Goal: Task Accomplishment & Management: Manage account settings

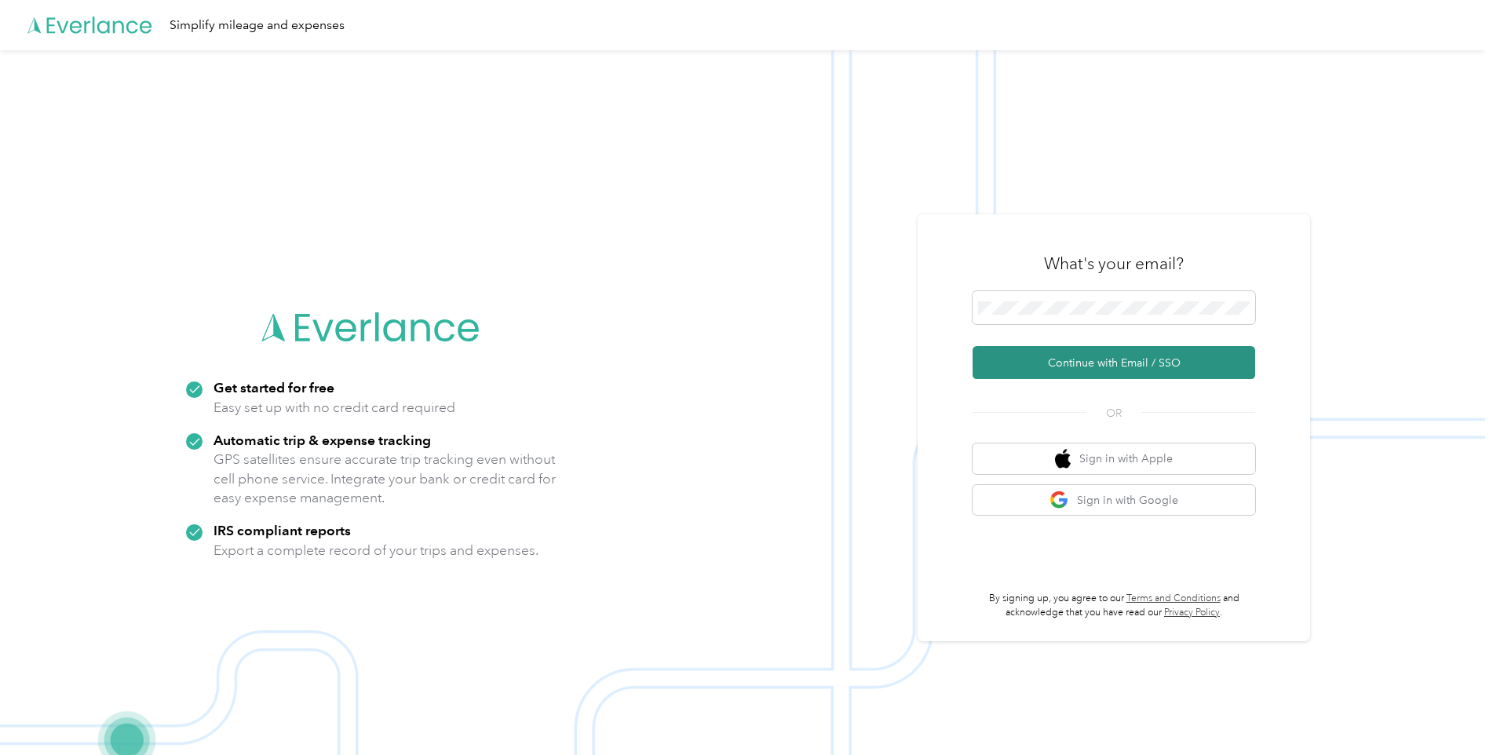
click at [1097, 362] on button "Continue with Email / SSO" at bounding box center [1114, 362] width 283 height 33
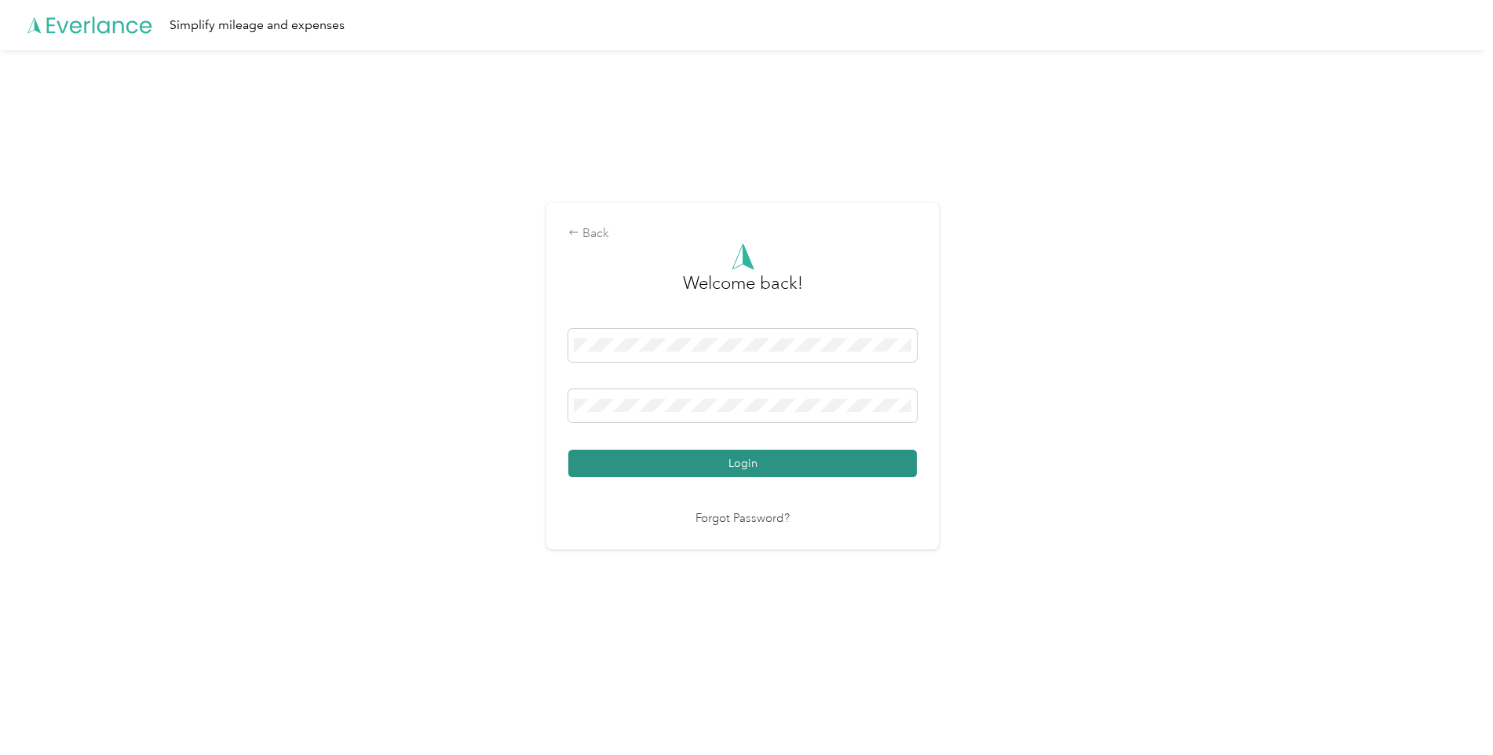
click at [695, 459] on button "Login" at bounding box center [742, 463] width 349 height 27
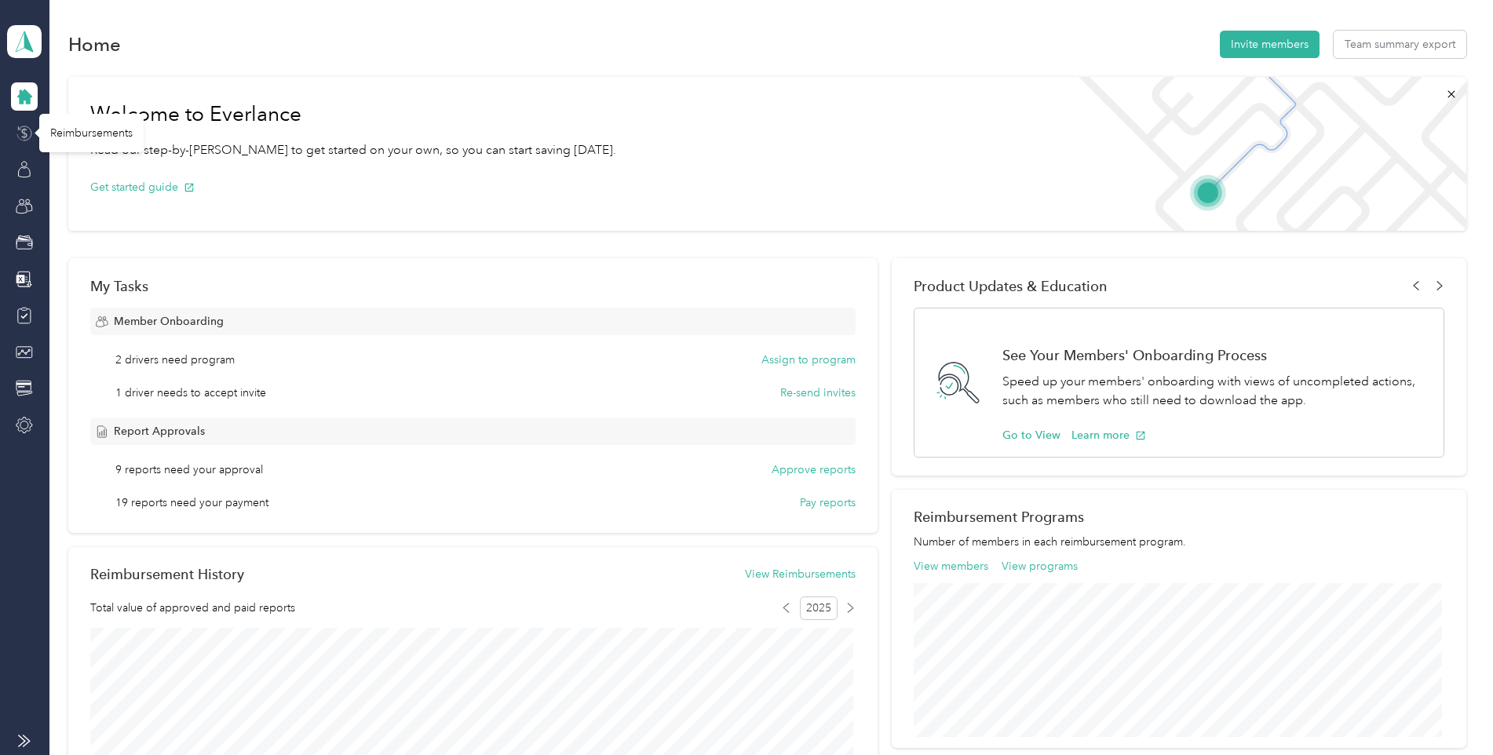
click at [24, 128] on icon at bounding box center [24, 133] width 17 height 17
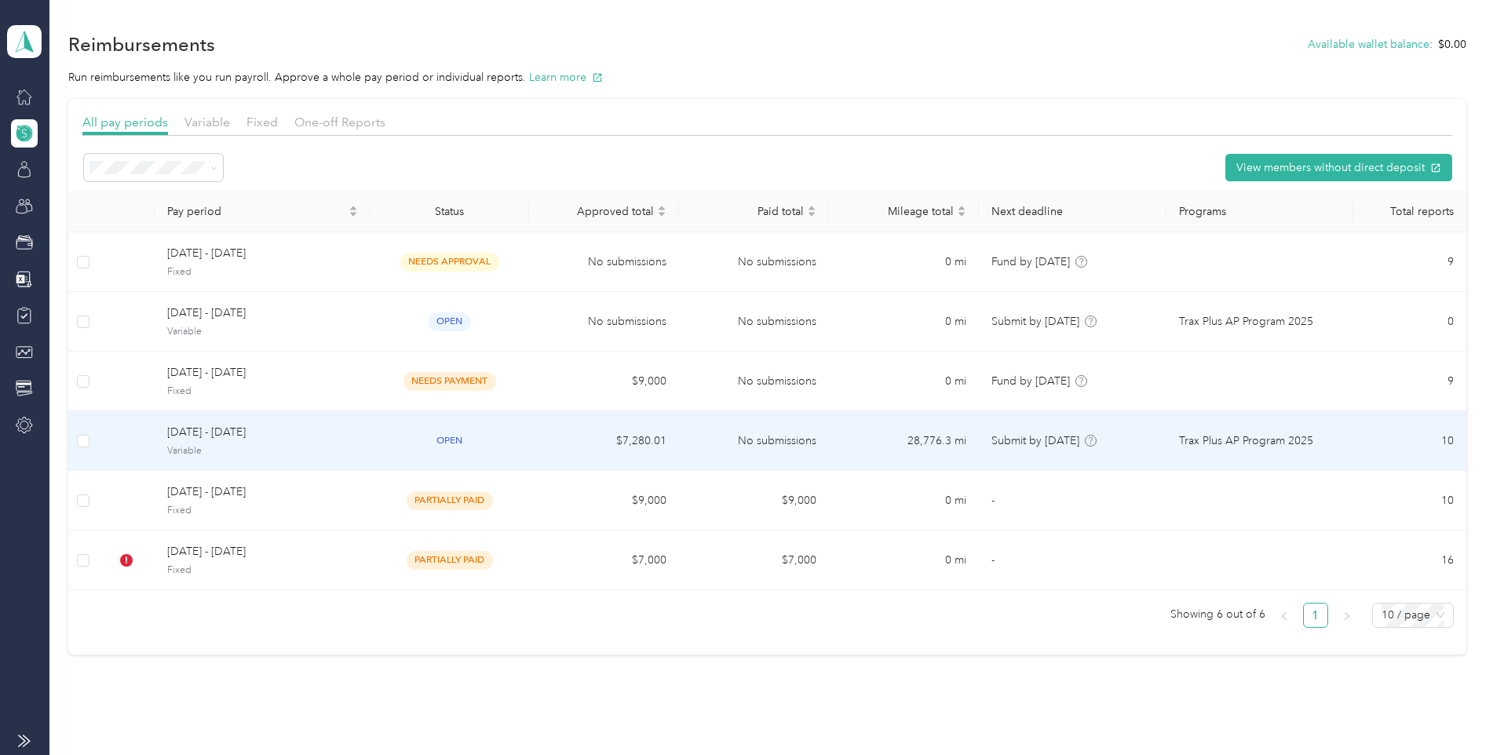
click at [254, 437] on span "[DATE] - [DATE]" at bounding box center [262, 432] width 190 height 17
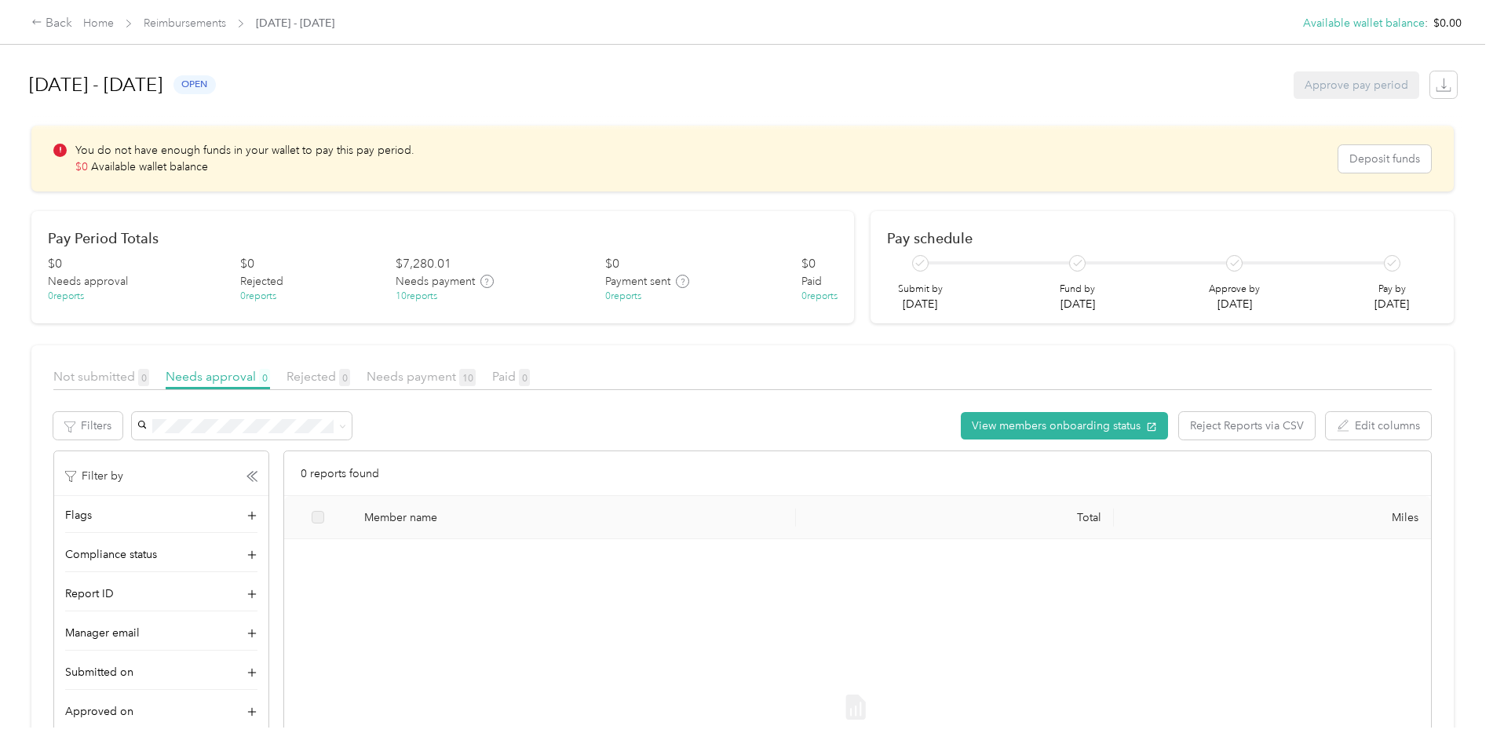
click at [415, 298] on div "10 reports" at bounding box center [417, 297] width 42 height 14
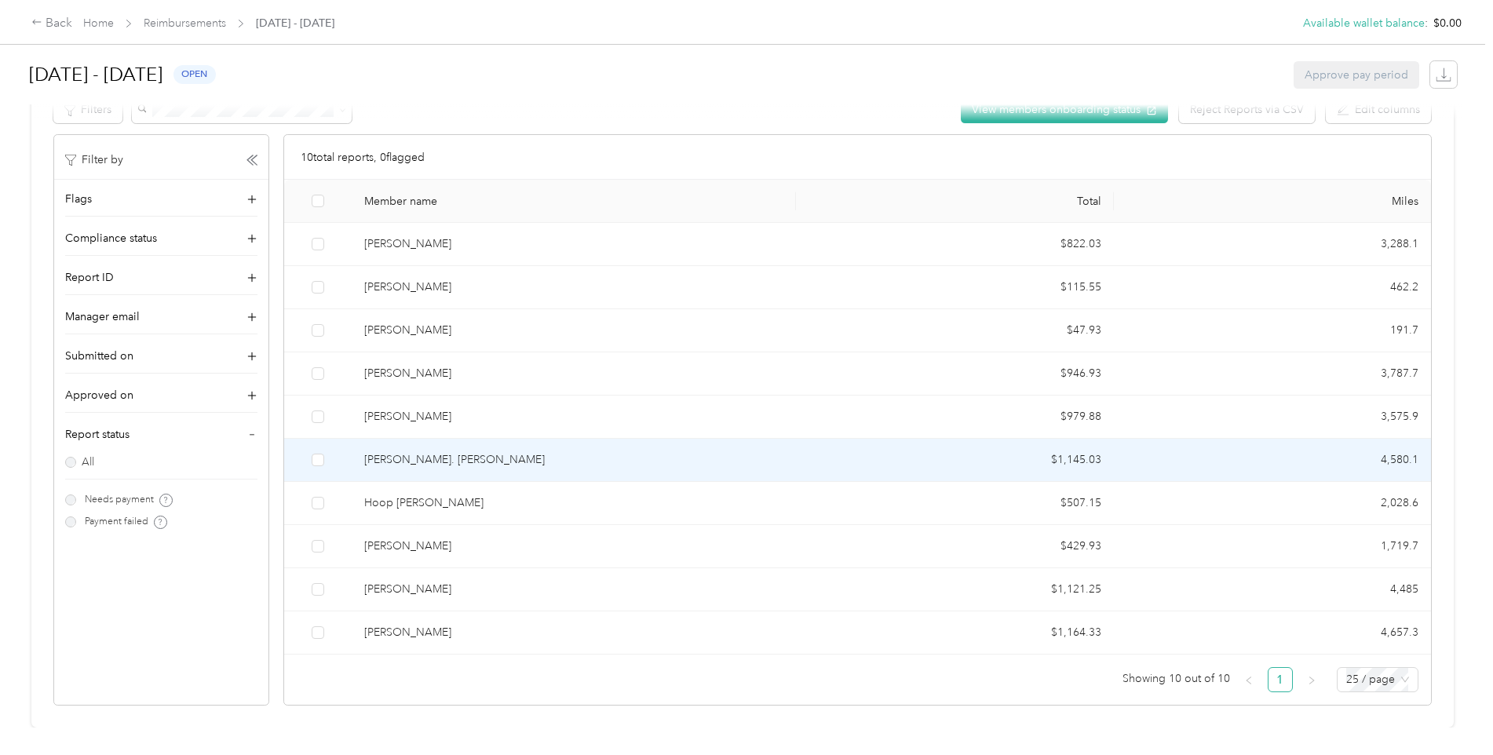
scroll to position [328, 0]
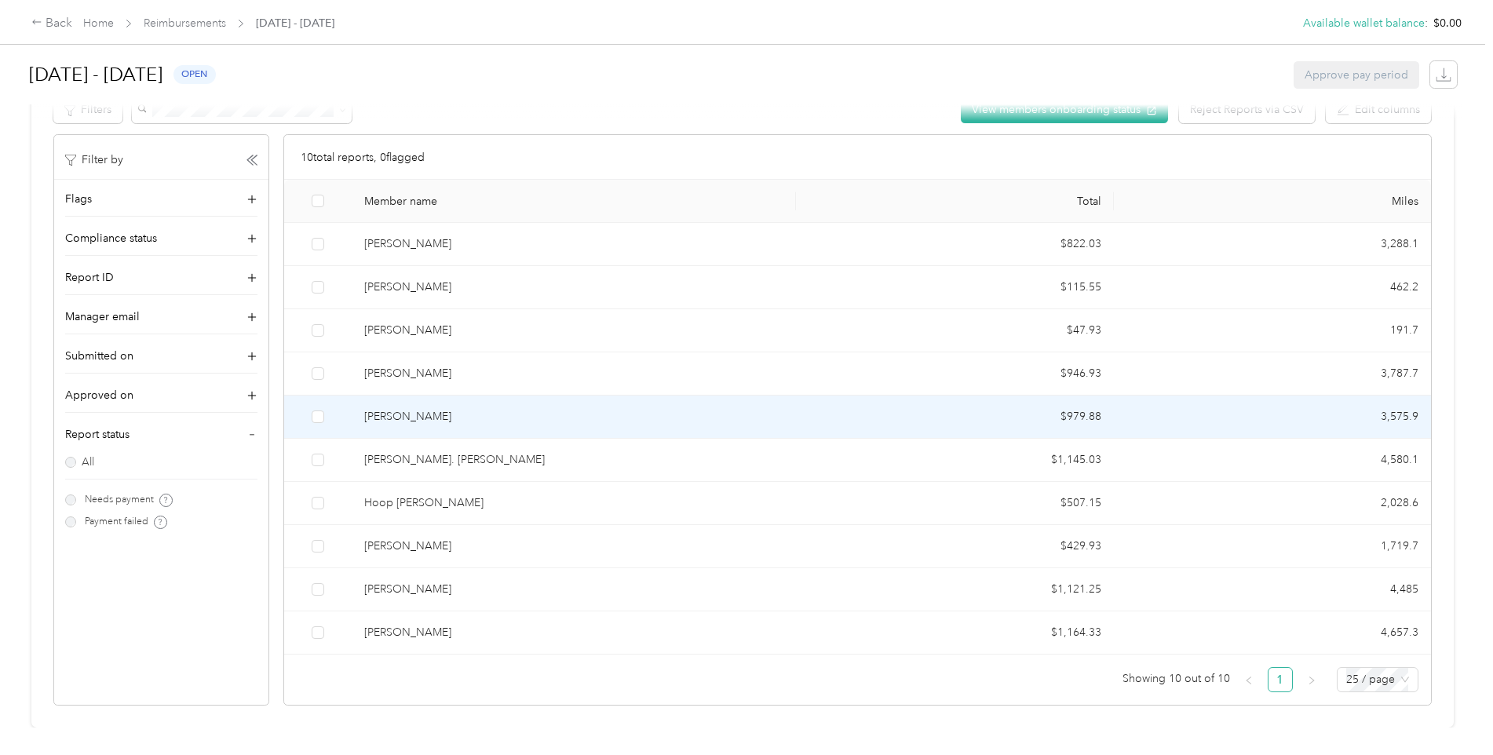
click at [447, 408] on div "[PERSON_NAME]" at bounding box center [573, 416] width 419 height 17
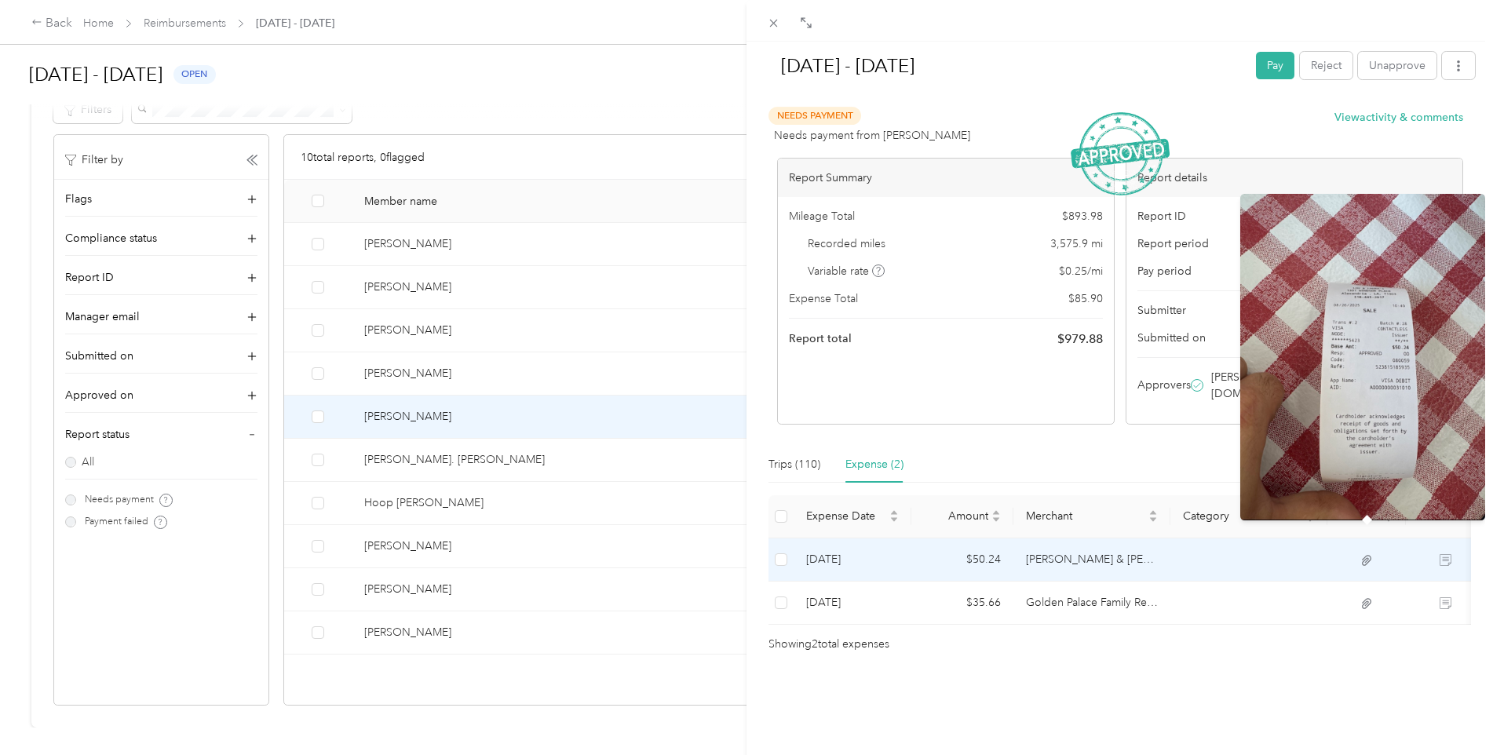
click at [1373, 554] on icon at bounding box center [1367, 561] width 14 height 14
click at [1365, 554] on icon at bounding box center [1367, 561] width 14 height 14
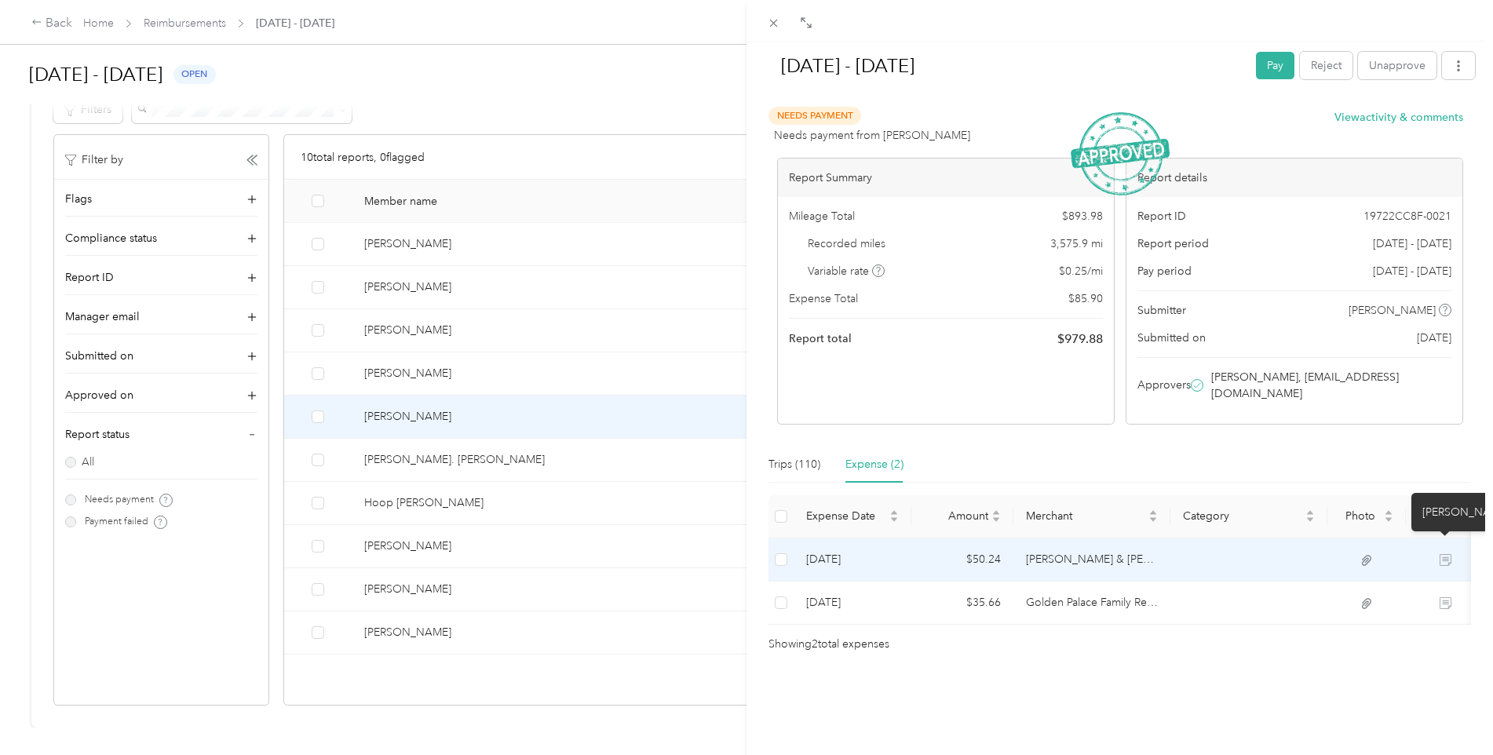
click at [1446, 554] on icon at bounding box center [1446, 560] width 12 height 12
click at [831, 545] on td "[DATE]" at bounding box center [853, 560] width 118 height 43
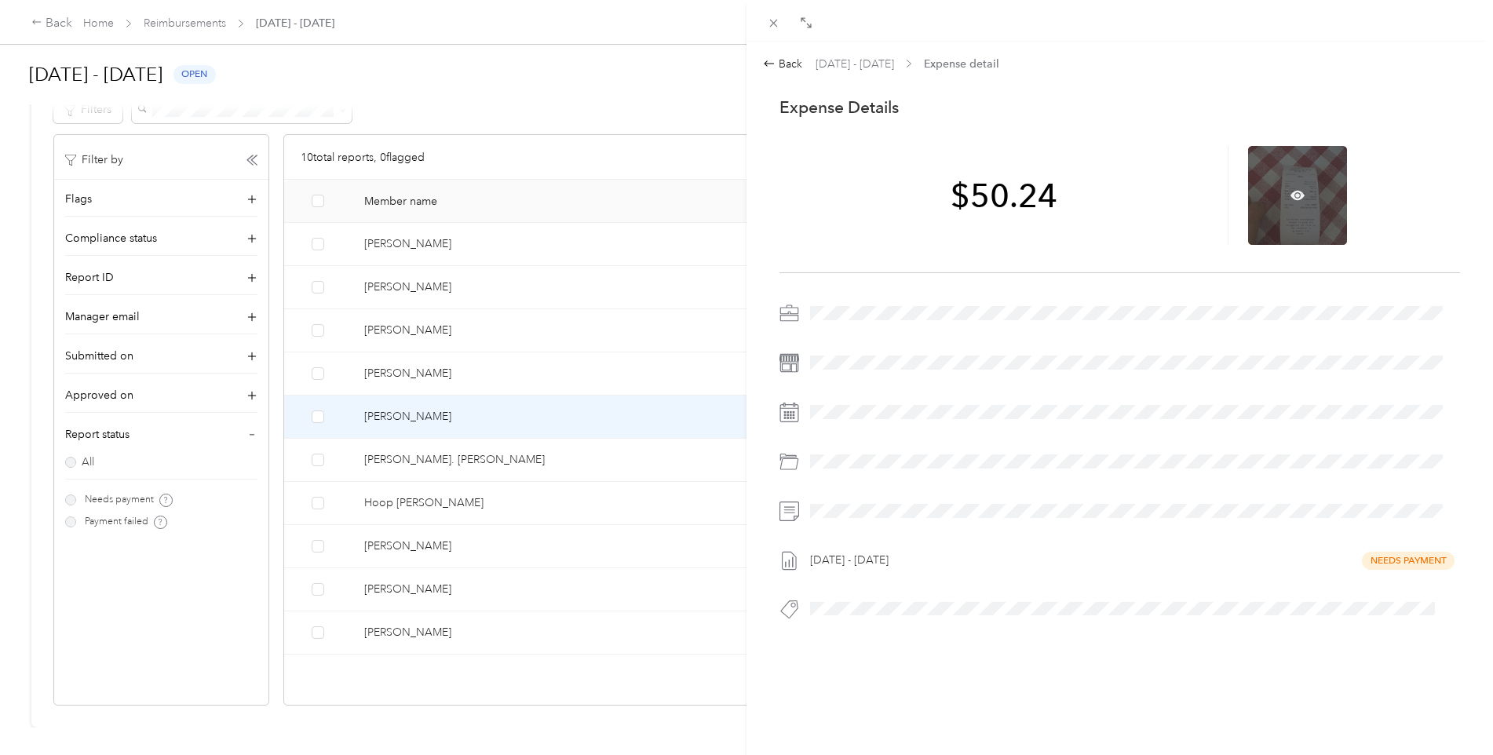
click at [1254, 208] on div at bounding box center [1297, 195] width 99 height 99
click at [1268, 205] on div at bounding box center [1297, 195] width 99 height 99
click at [1292, 192] on icon at bounding box center [1298, 195] width 14 height 9
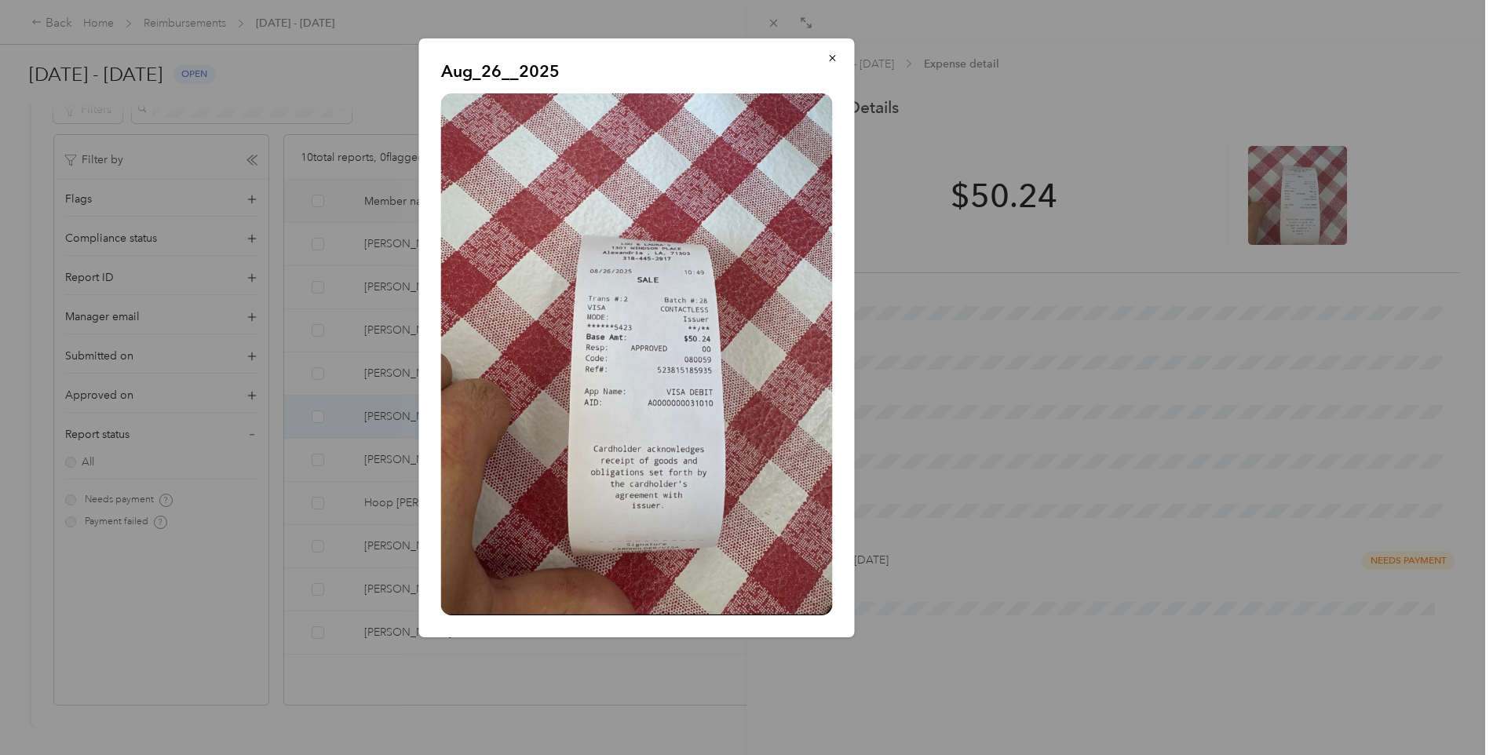
drag, startPoint x: 831, startPoint y: 53, endPoint x: 815, endPoint y: 90, distance: 40.1
click at [831, 53] on icon "button" at bounding box center [833, 58] width 11 height 11
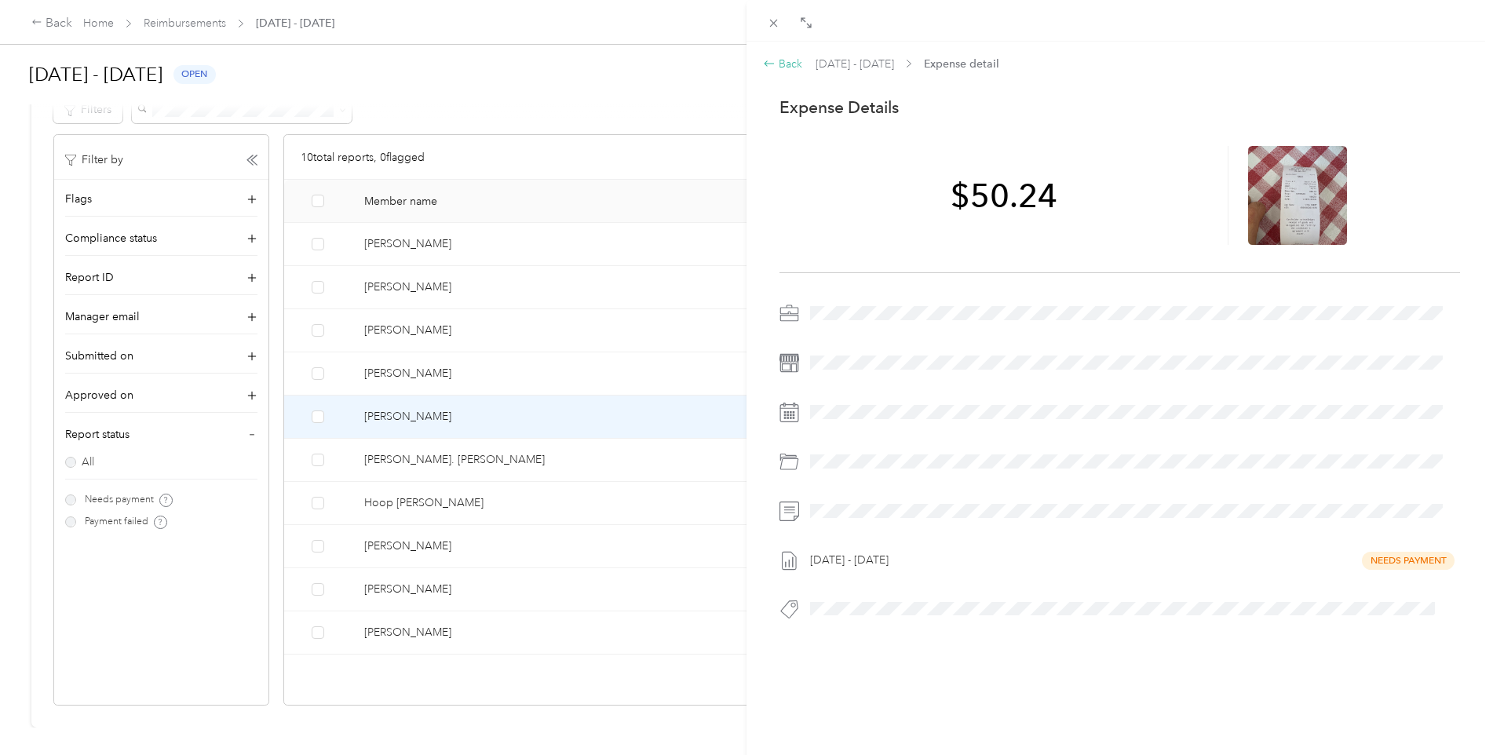
click at [789, 60] on div "Back" at bounding box center [782, 64] width 39 height 16
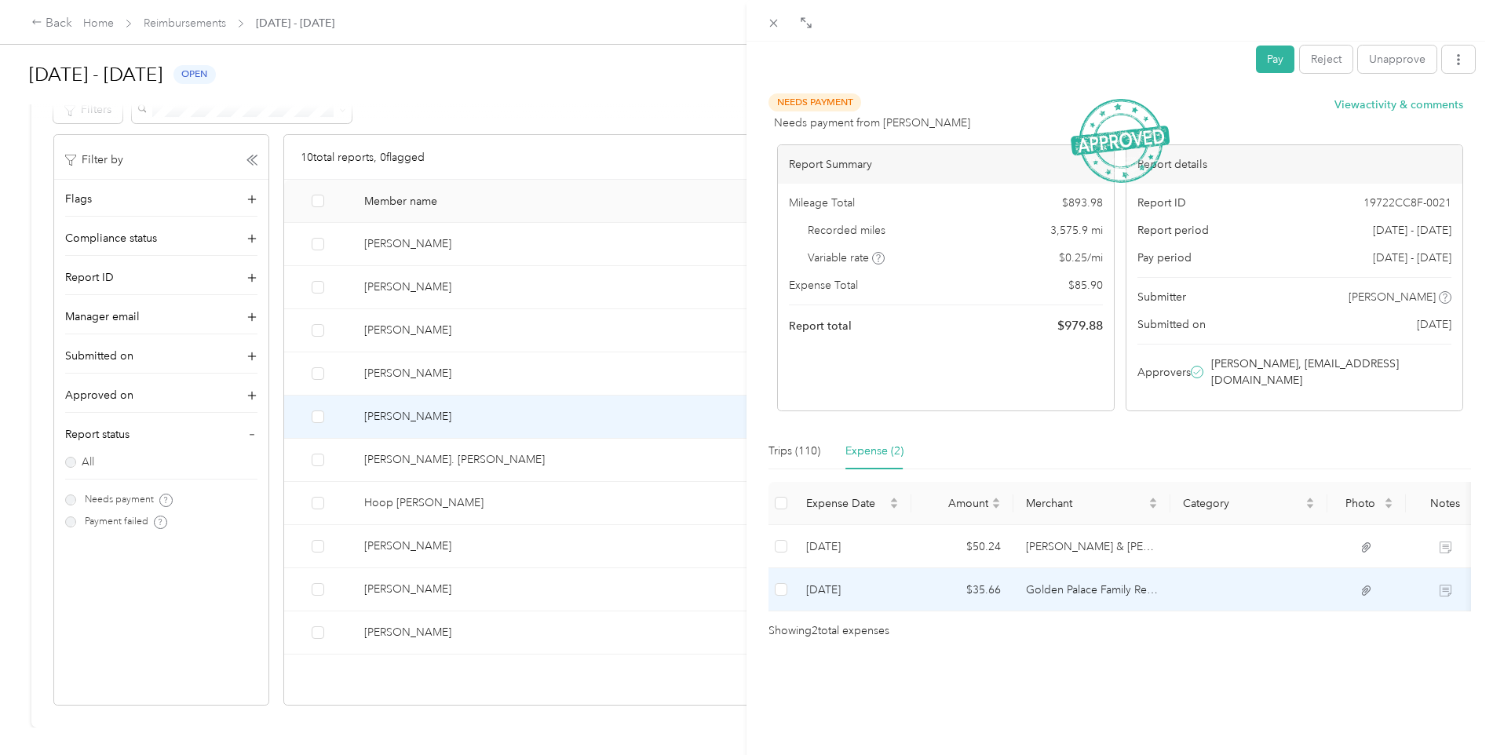
click at [844, 568] on td "[DATE]" at bounding box center [853, 589] width 118 height 43
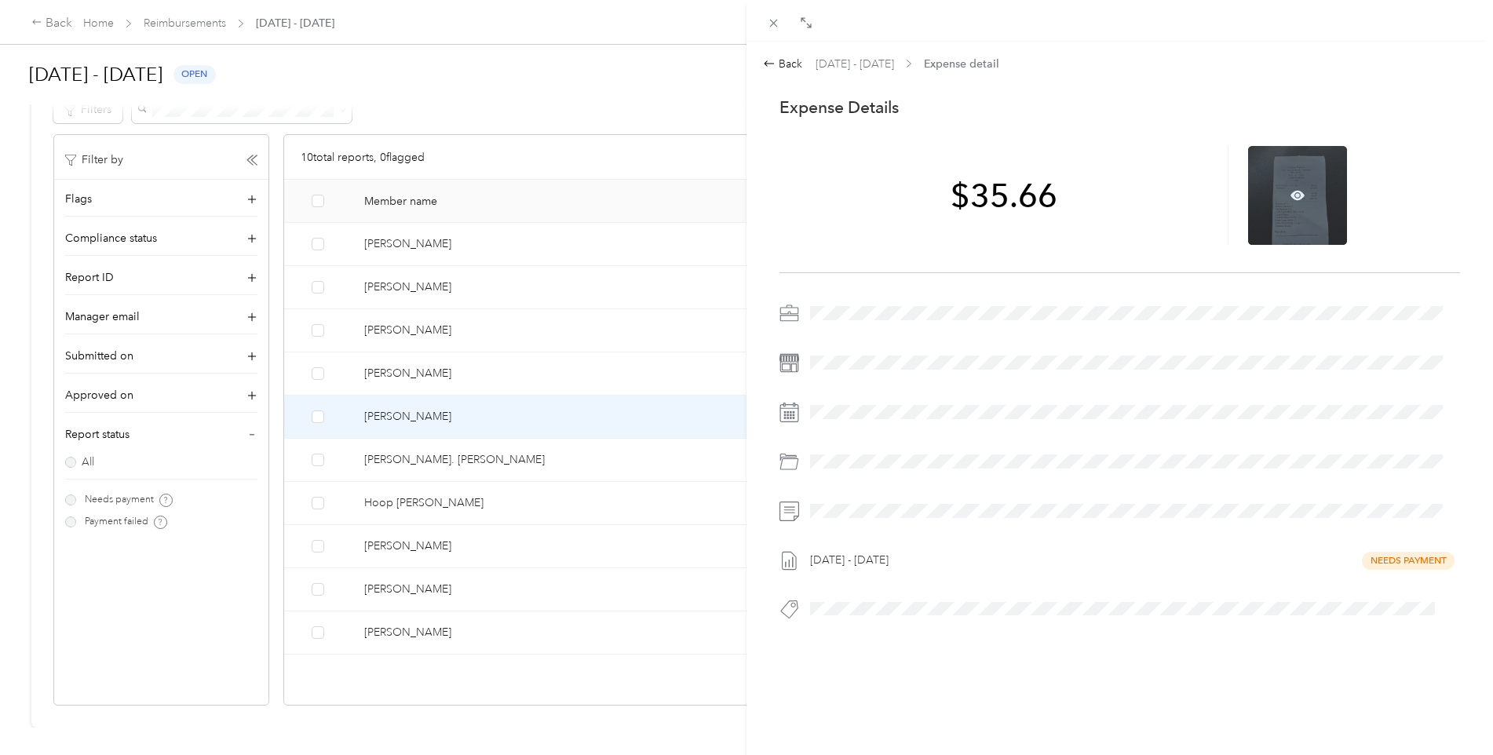
click at [1294, 207] on div at bounding box center [1297, 195] width 99 height 99
click at [1281, 170] on div at bounding box center [1297, 195] width 99 height 99
click at [824, 320] on div at bounding box center [1133, 313] width 656 height 25
click at [1293, 492] on div "[DATE] - [DATE] Needs Payment" at bounding box center [1120, 466] width 681 height 331
click at [997, 212] on span "$35.66" at bounding box center [1004, 195] width 107 height 33
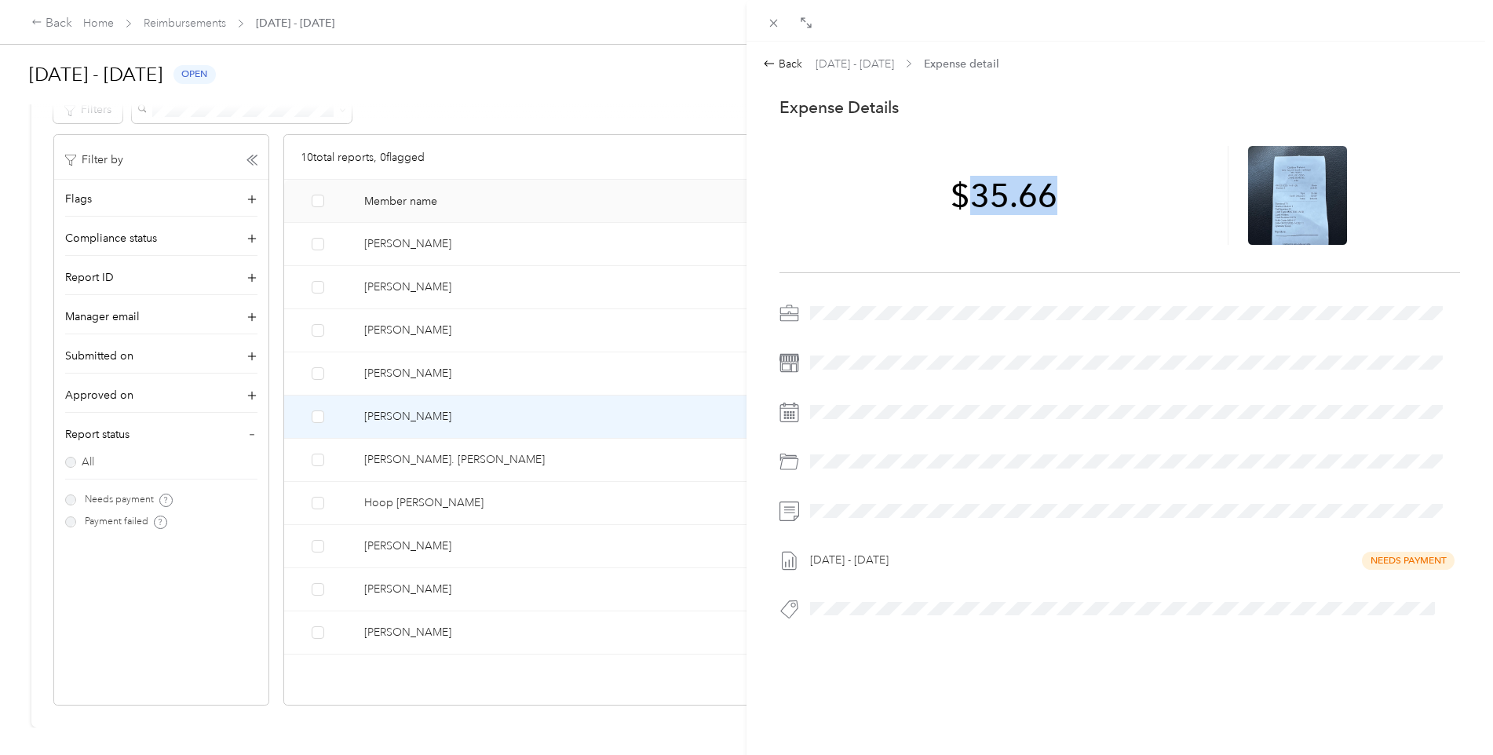
click at [997, 212] on span "$35.66" at bounding box center [1004, 195] width 107 height 33
drag, startPoint x: 997, startPoint y: 212, endPoint x: 1282, endPoint y: 207, distance: 285.1
click at [1282, 207] on div at bounding box center [1297, 195] width 99 height 99
drag, startPoint x: 1282, startPoint y: 207, endPoint x: 1310, endPoint y: 227, distance: 33.8
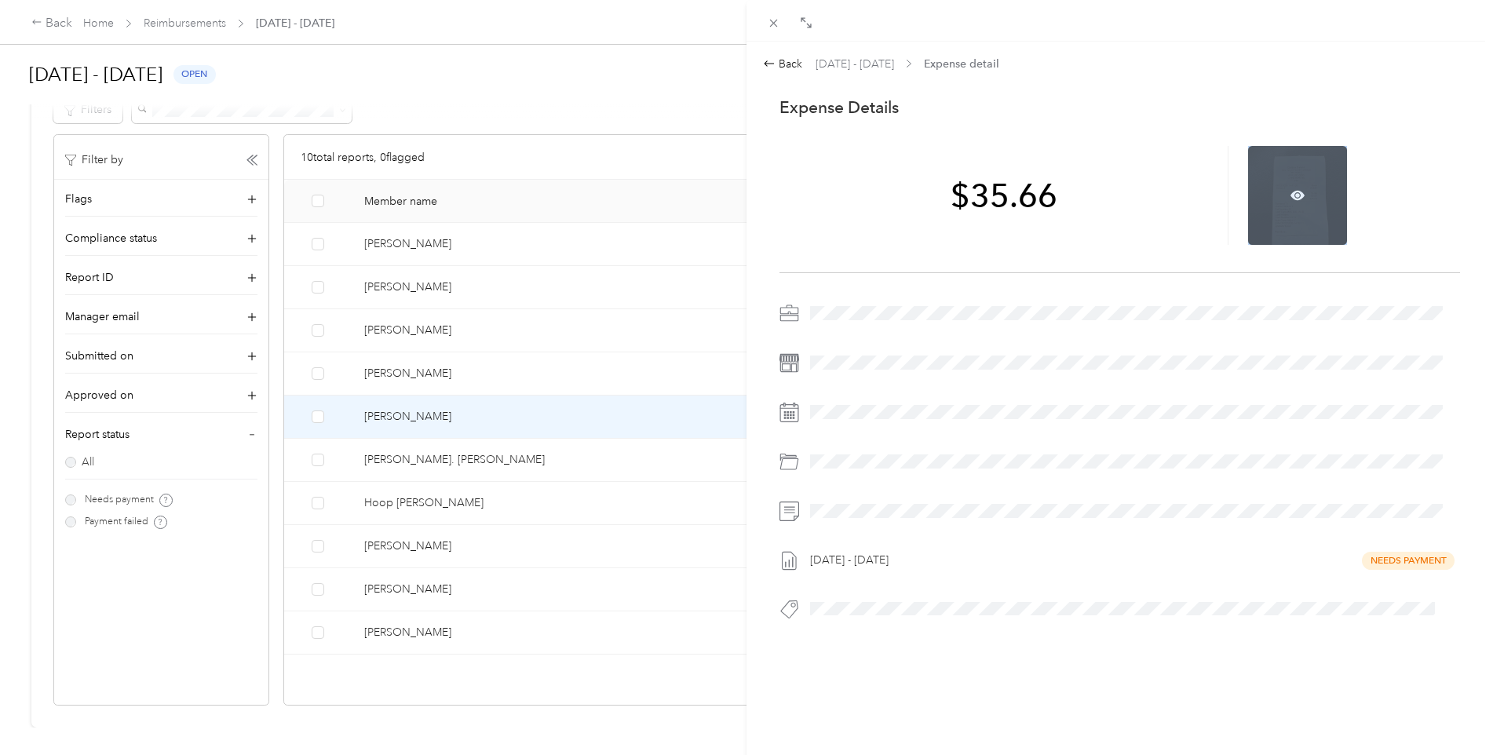
click at [1310, 222] on div at bounding box center [1297, 195] width 99 height 99
click at [845, 462] on div at bounding box center [1133, 461] width 656 height 25
click at [847, 415] on div at bounding box center [1133, 412] width 656 height 25
click at [866, 374] on span at bounding box center [1133, 362] width 656 height 25
click at [787, 57] on div "Back" at bounding box center [782, 64] width 39 height 16
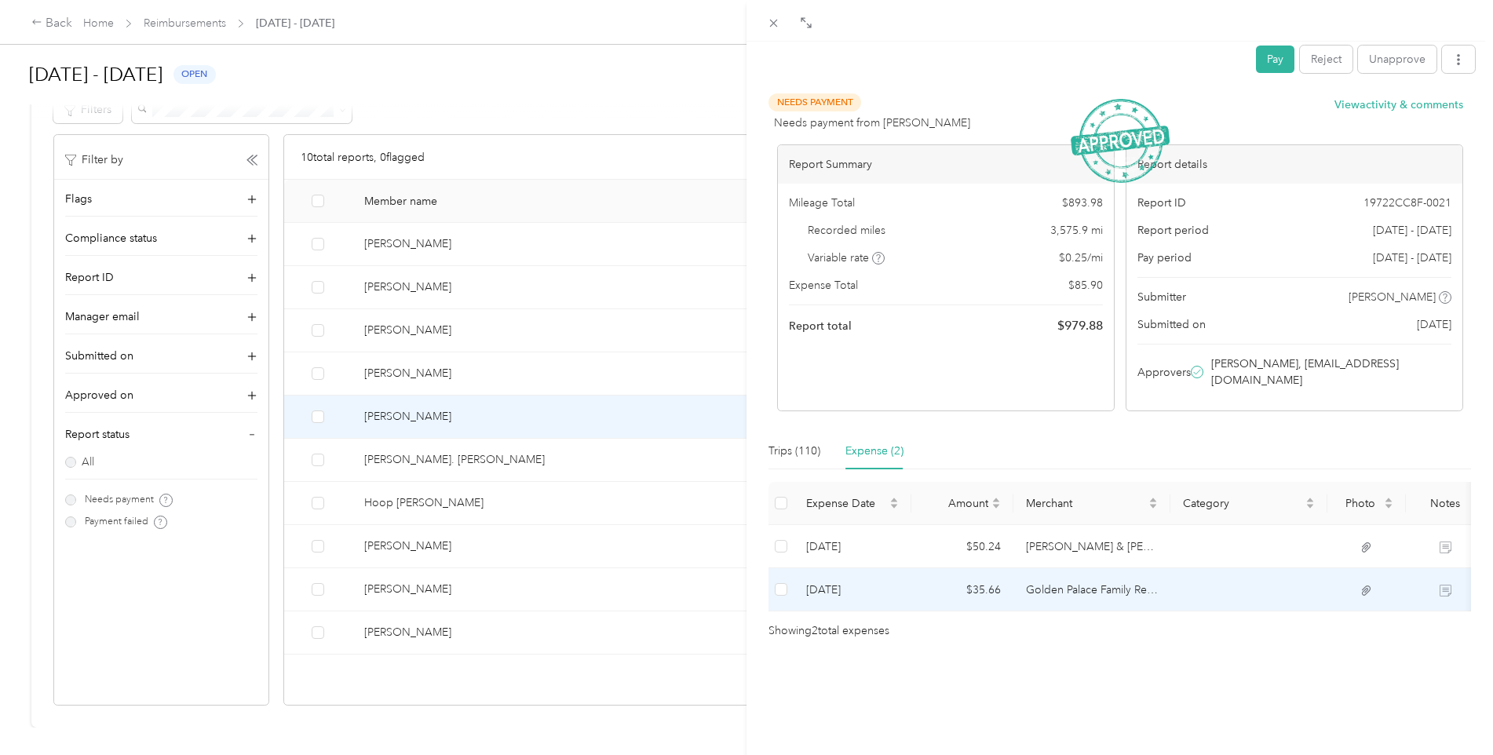
click at [1048, 572] on td "Golden Palace Family Restaurant" at bounding box center [1092, 589] width 157 height 43
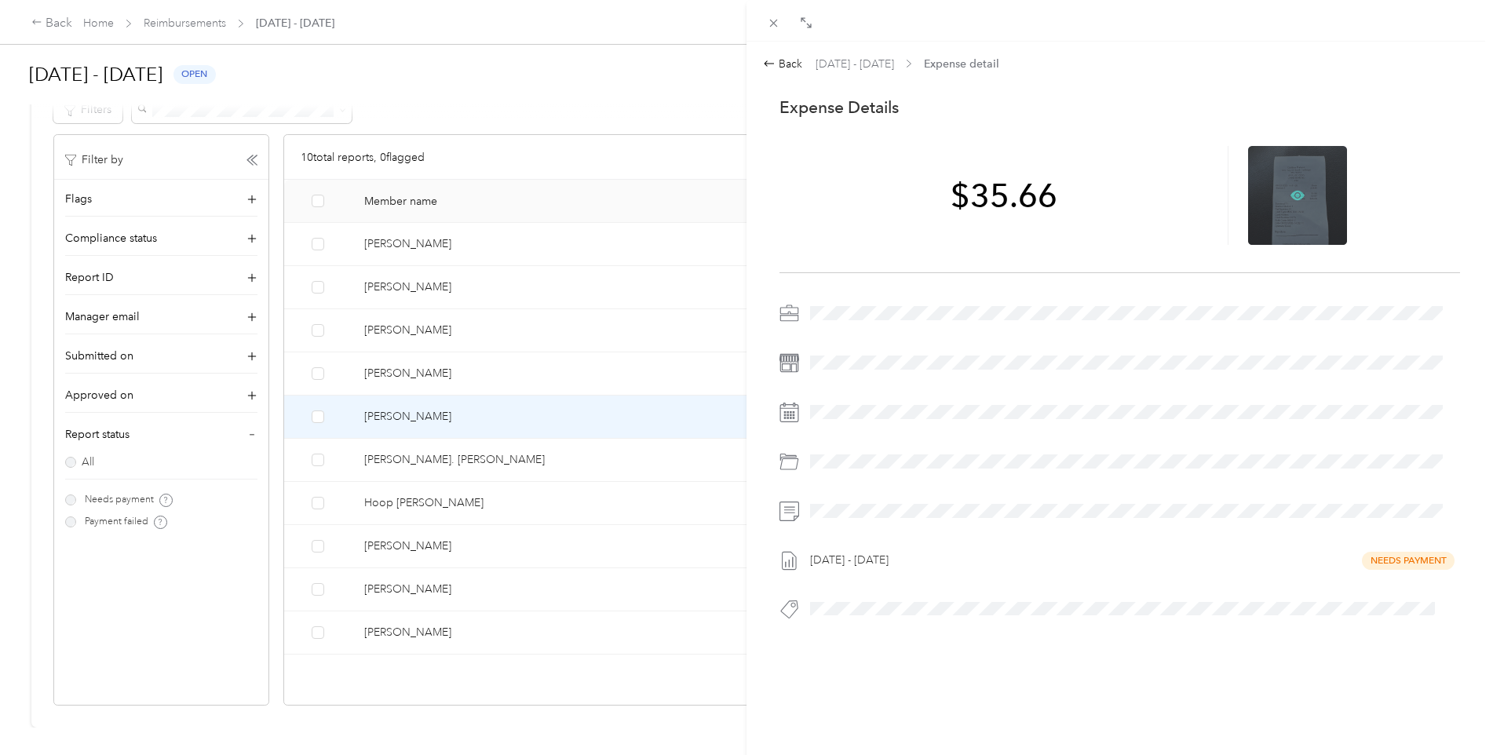
click at [1291, 188] on icon at bounding box center [1298, 195] width 14 height 14
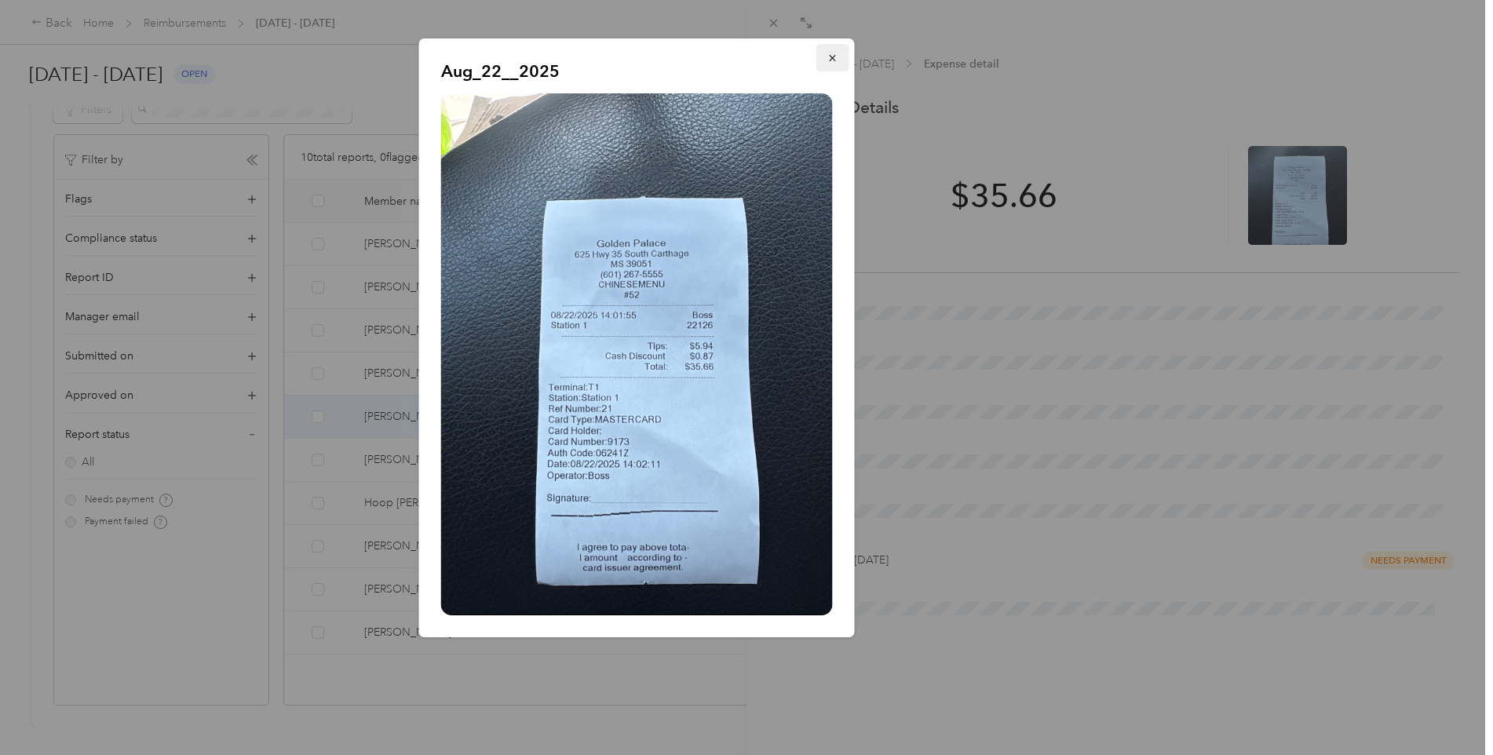
click at [838, 57] on icon "button" at bounding box center [833, 58] width 11 height 11
